Goal: Information Seeking & Learning: Find specific page/section

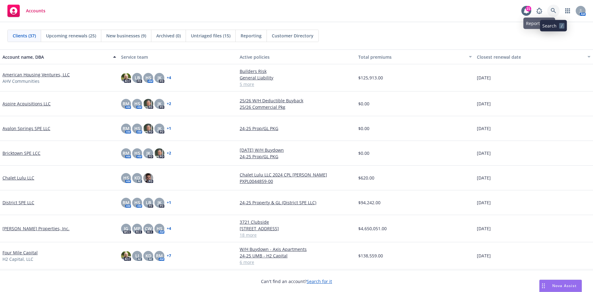
click at [553, 11] on icon at bounding box center [554, 11] width 6 height 6
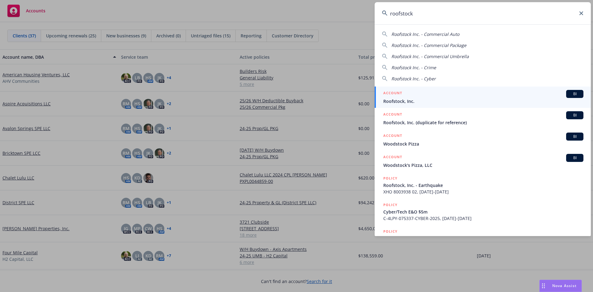
type input "roofstock"
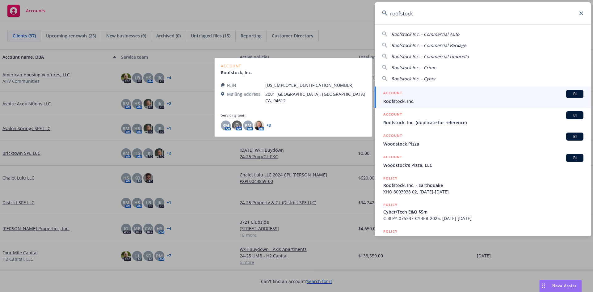
click at [409, 100] on span "Roofstock, Inc." at bounding box center [483, 101] width 200 height 6
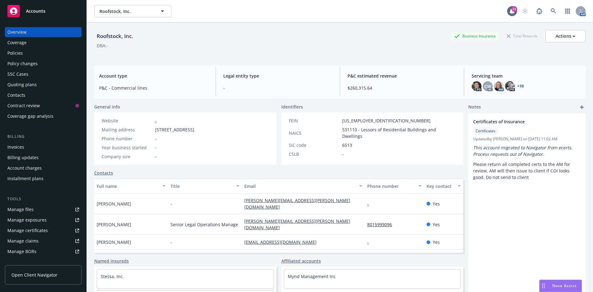
click at [23, 51] on div "Policies" at bounding box center [43, 53] width 72 height 10
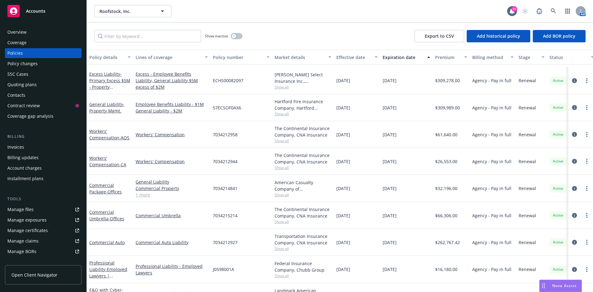
scroll to position [155, 0]
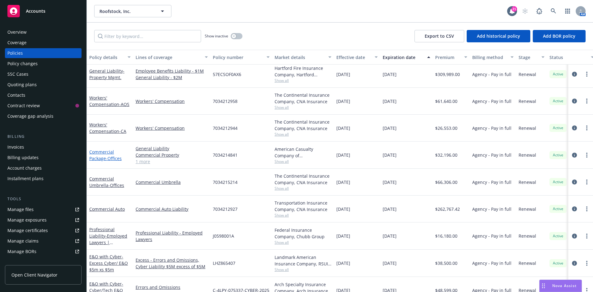
click at [96, 157] on link "Commercial Package - Offices" at bounding box center [105, 155] width 32 height 12
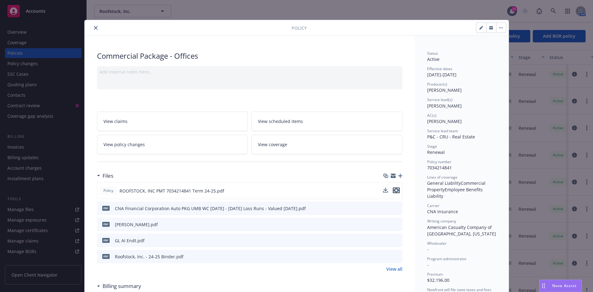
click at [395, 191] on icon "preview file" at bounding box center [397, 190] width 6 height 4
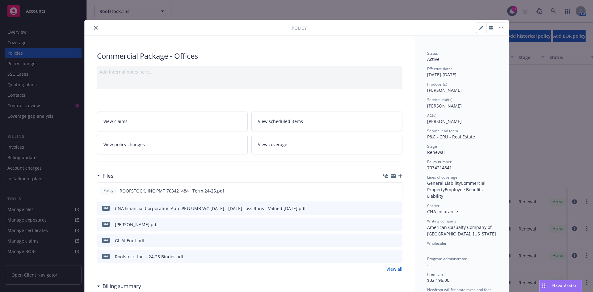
scroll to position [155, 0]
click at [394, 241] on icon "preview file" at bounding box center [397, 240] width 6 height 4
